Goal: Task Accomplishment & Management: Manage account settings

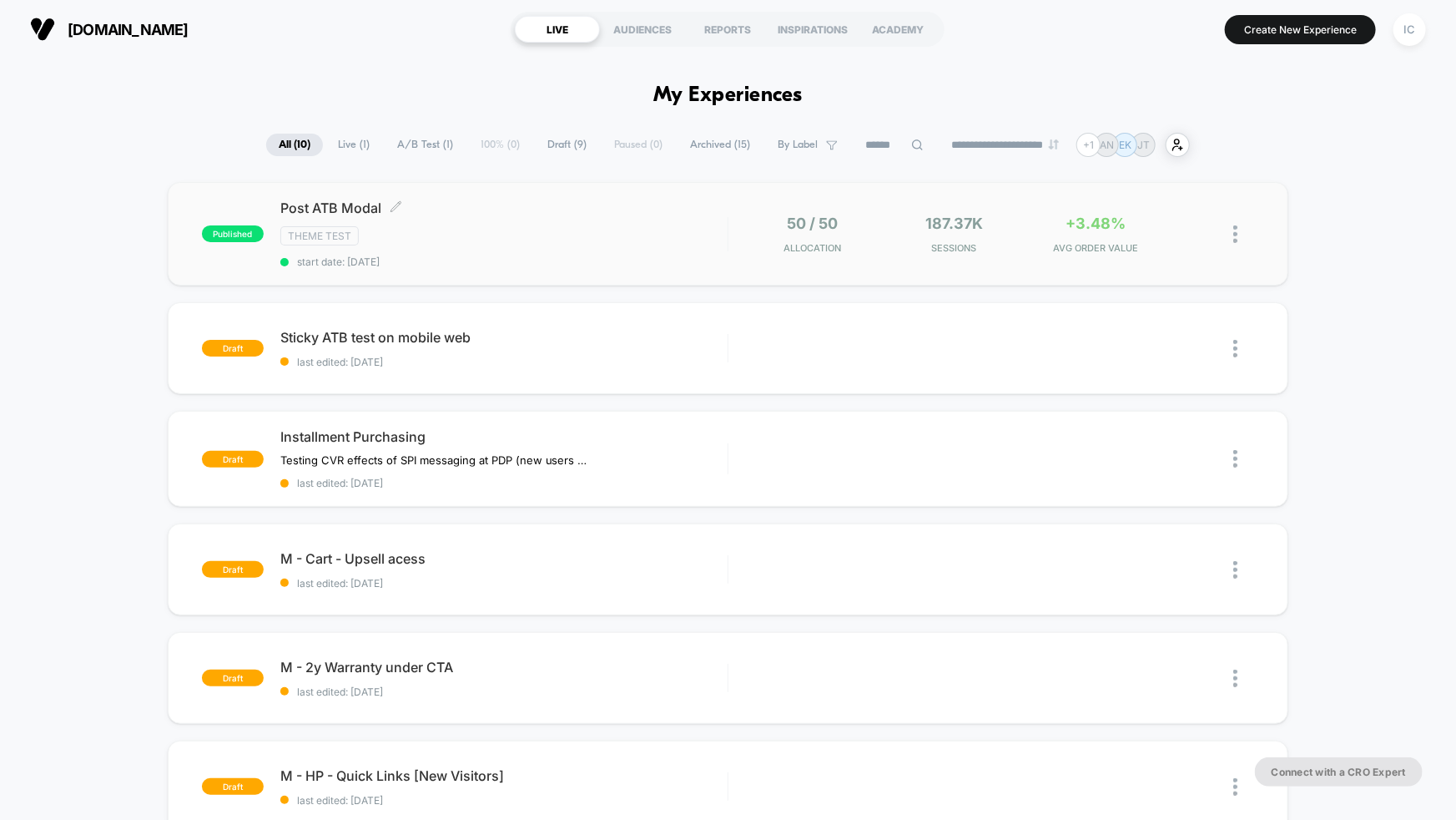
click at [579, 210] on span "Post ATB Modal Click to edit experience details" at bounding box center [504, 208] width 448 height 17
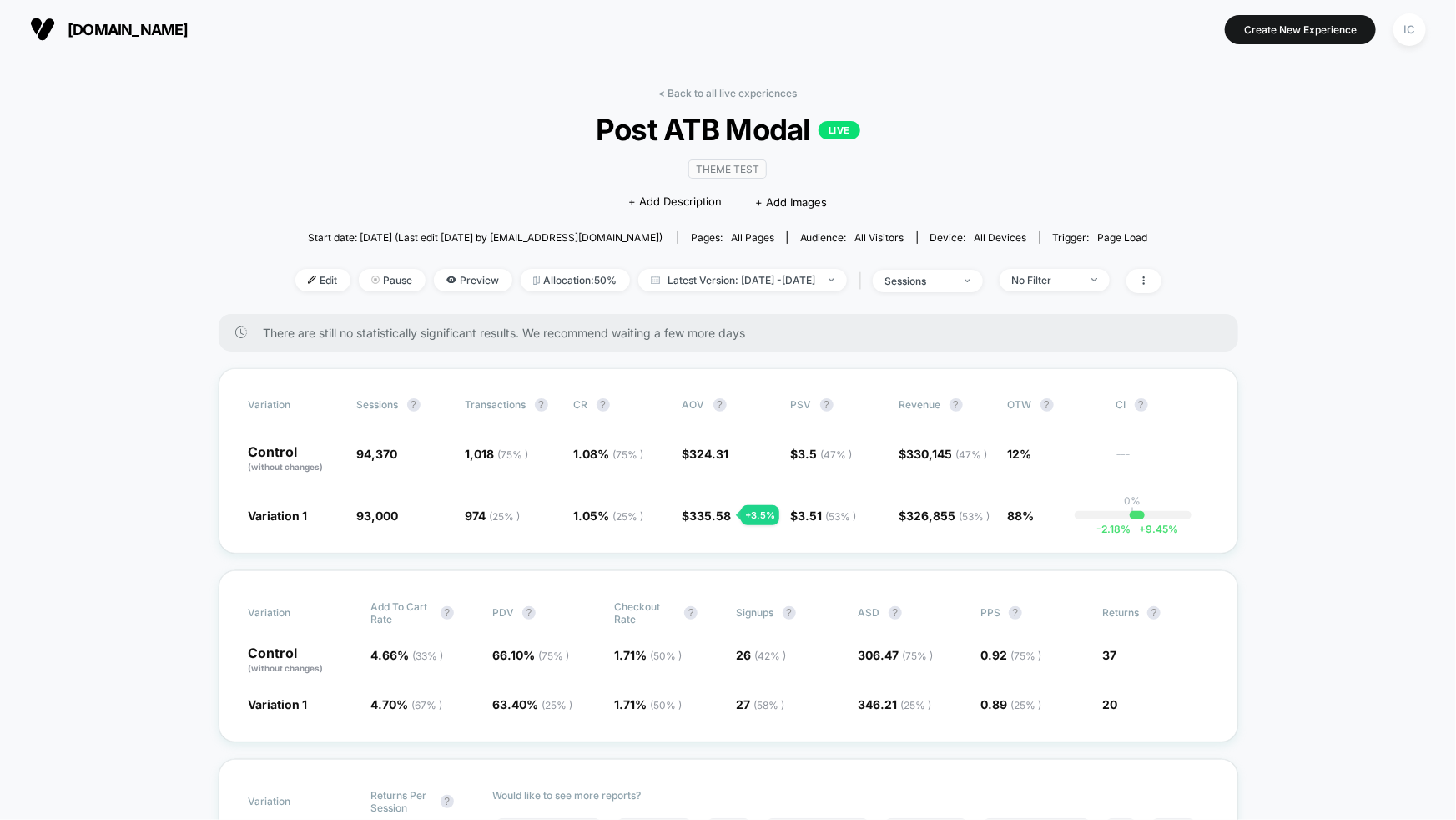
click at [1101, 289] on div "Edit Pause Preview Allocation: 50% Latest Version: [DATE] - [DATE] | sessions N…" at bounding box center [728, 282] width 866 height 25
click at [1103, 283] on span "No Filter" at bounding box center [1055, 281] width 110 height 23
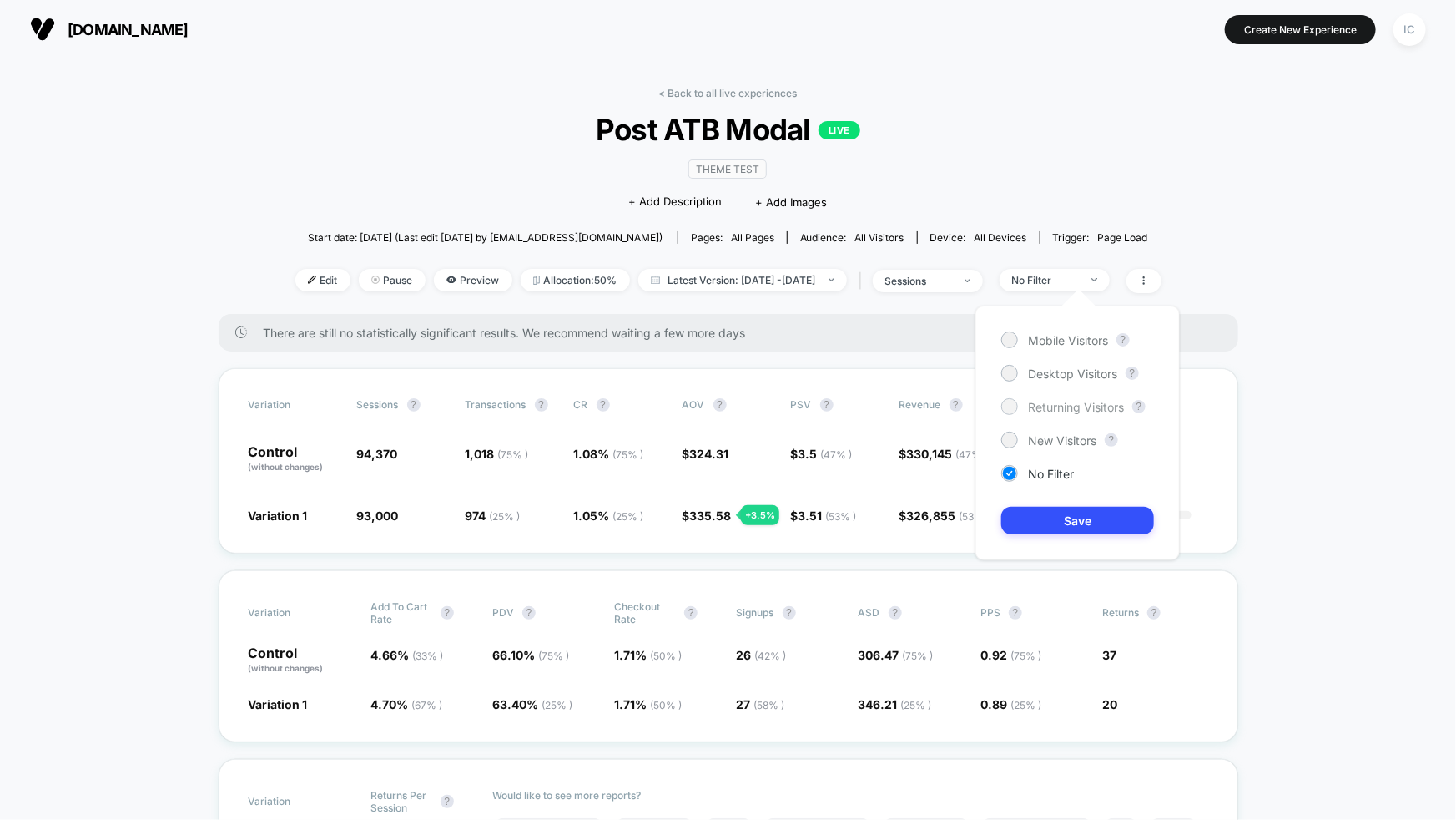
click at [1067, 410] on span "Returning Visitors" at bounding box center [1076, 406] width 96 height 14
click at [1079, 513] on button "Save" at bounding box center [1077, 520] width 153 height 27
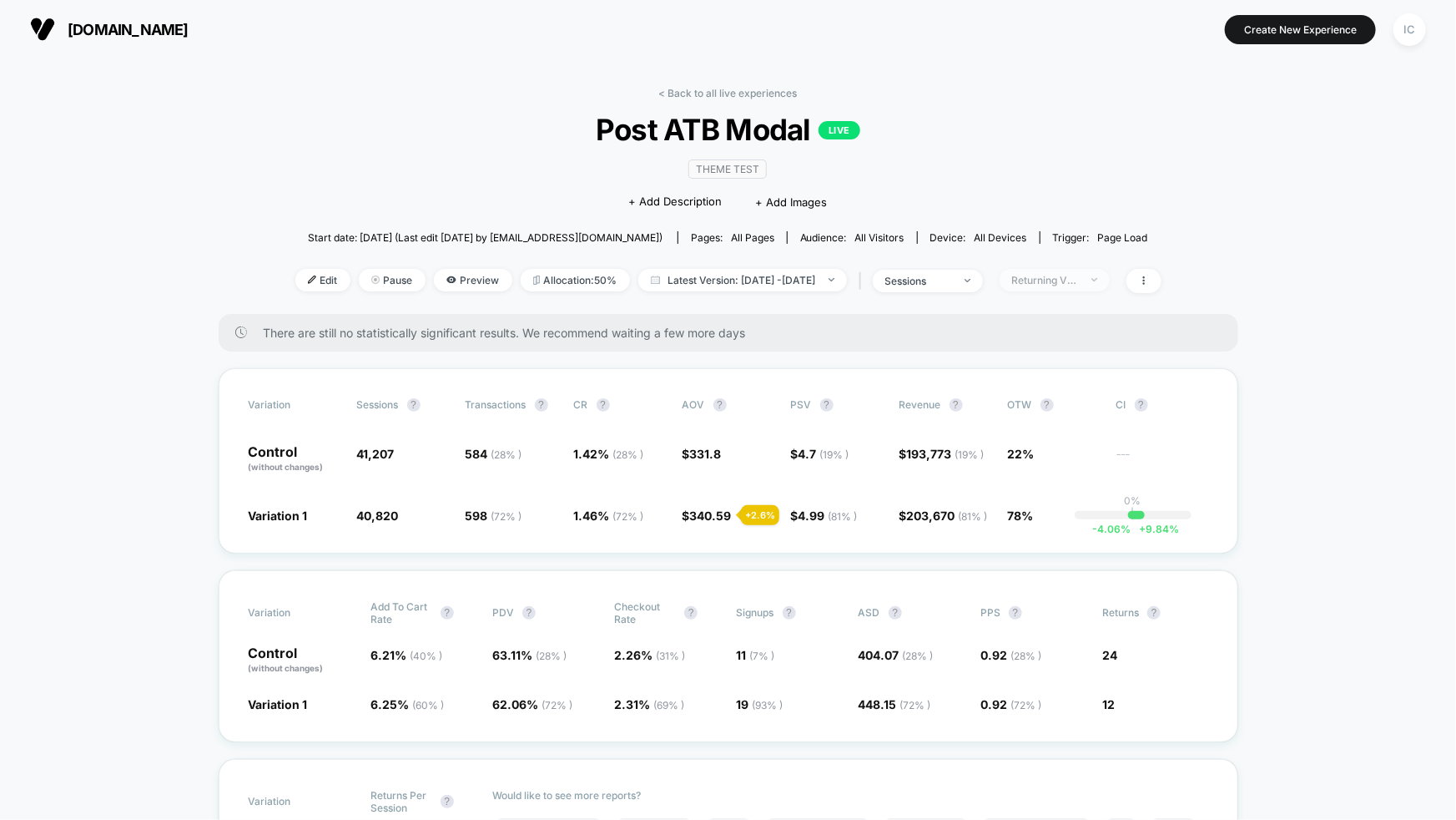
click at [1078, 282] on div "Returning Visitors" at bounding box center [1045, 280] width 67 height 12
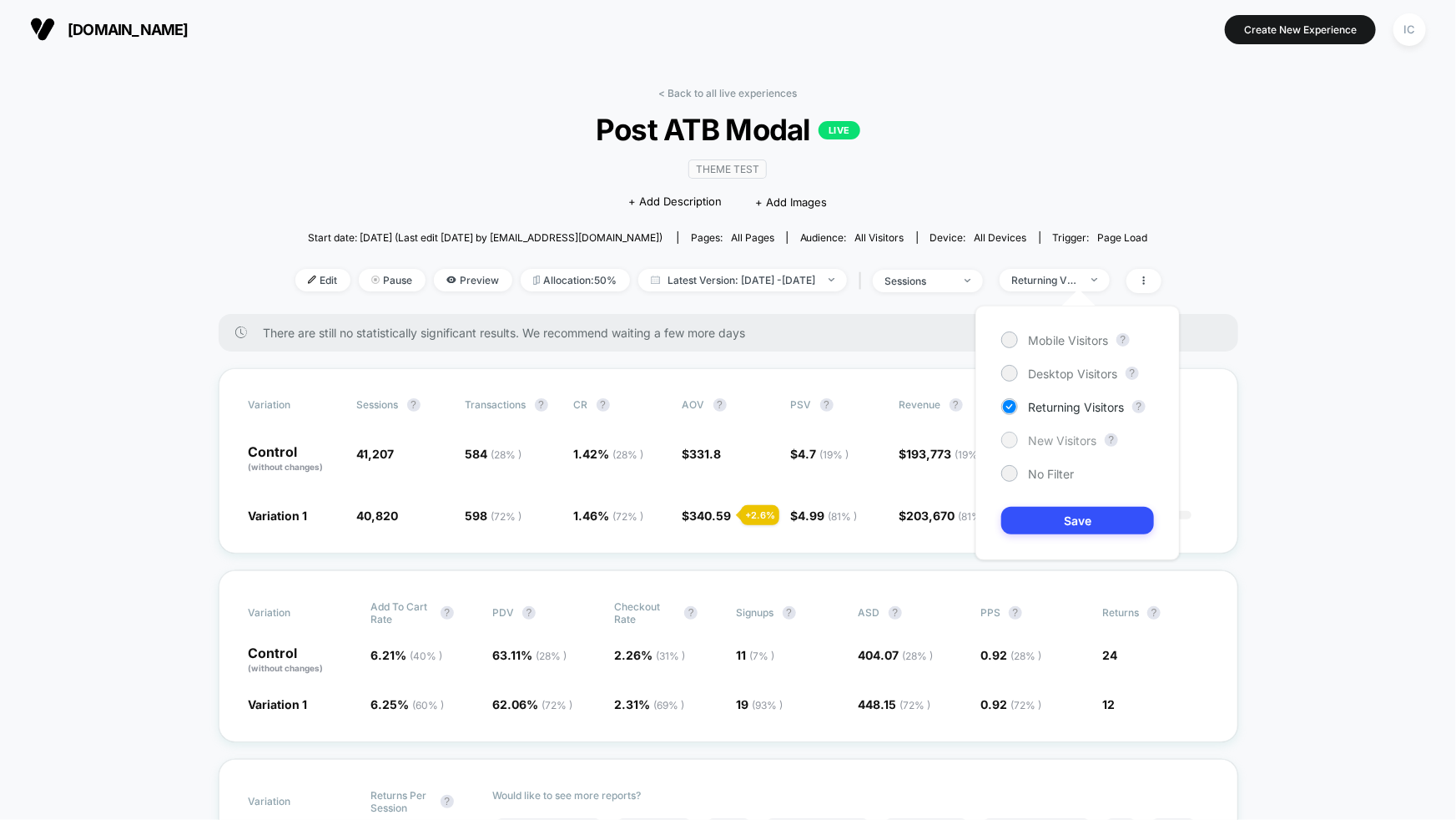
click at [1059, 438] on span "New Visitors" at bounding box center [1062, 440] width 68 height 14
click at [1073, 516] on button "Save" at bounding box center [1077, 520] width 153 height 27
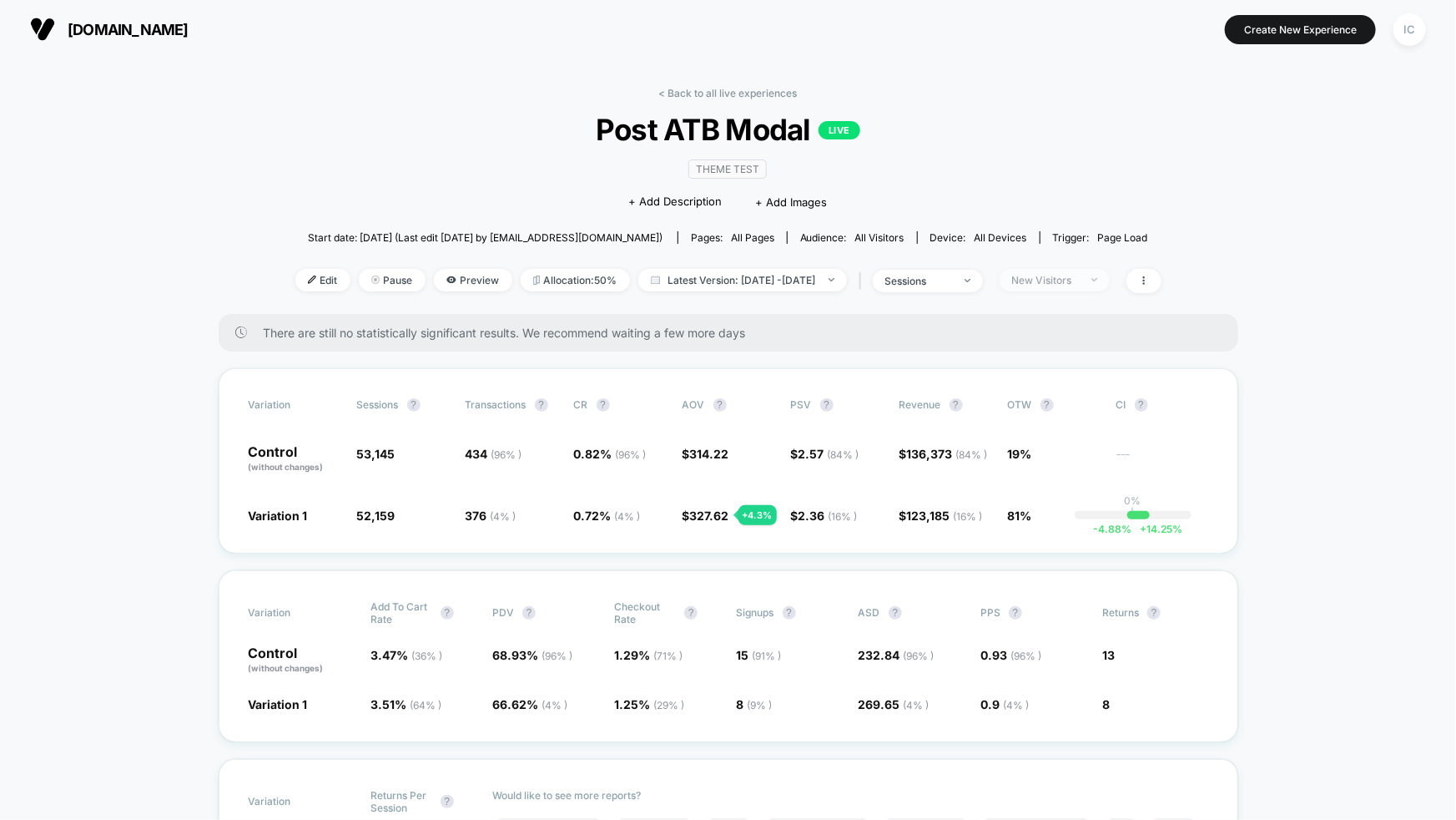
click at [1078, 282] on div "New Visitors" at bounding box center [1045, 280] width 67 height 12
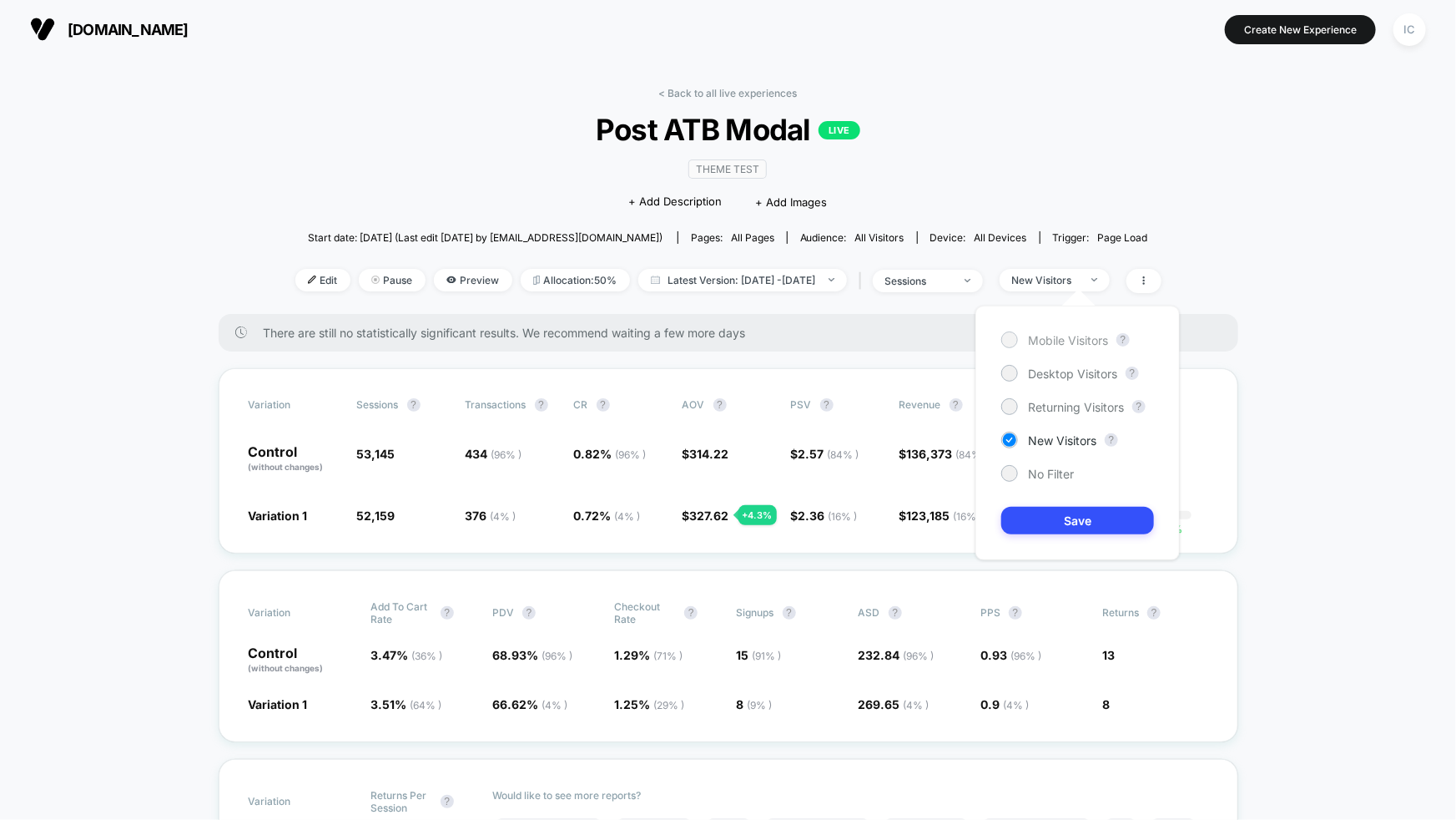
click at [1064, 336] on span "Mobile Visitors" at bounding box center [1068, 340] width 80 height 14
click at [1092, 522] on button "Save" at bounding box center [1077, 520] width 153 height 27
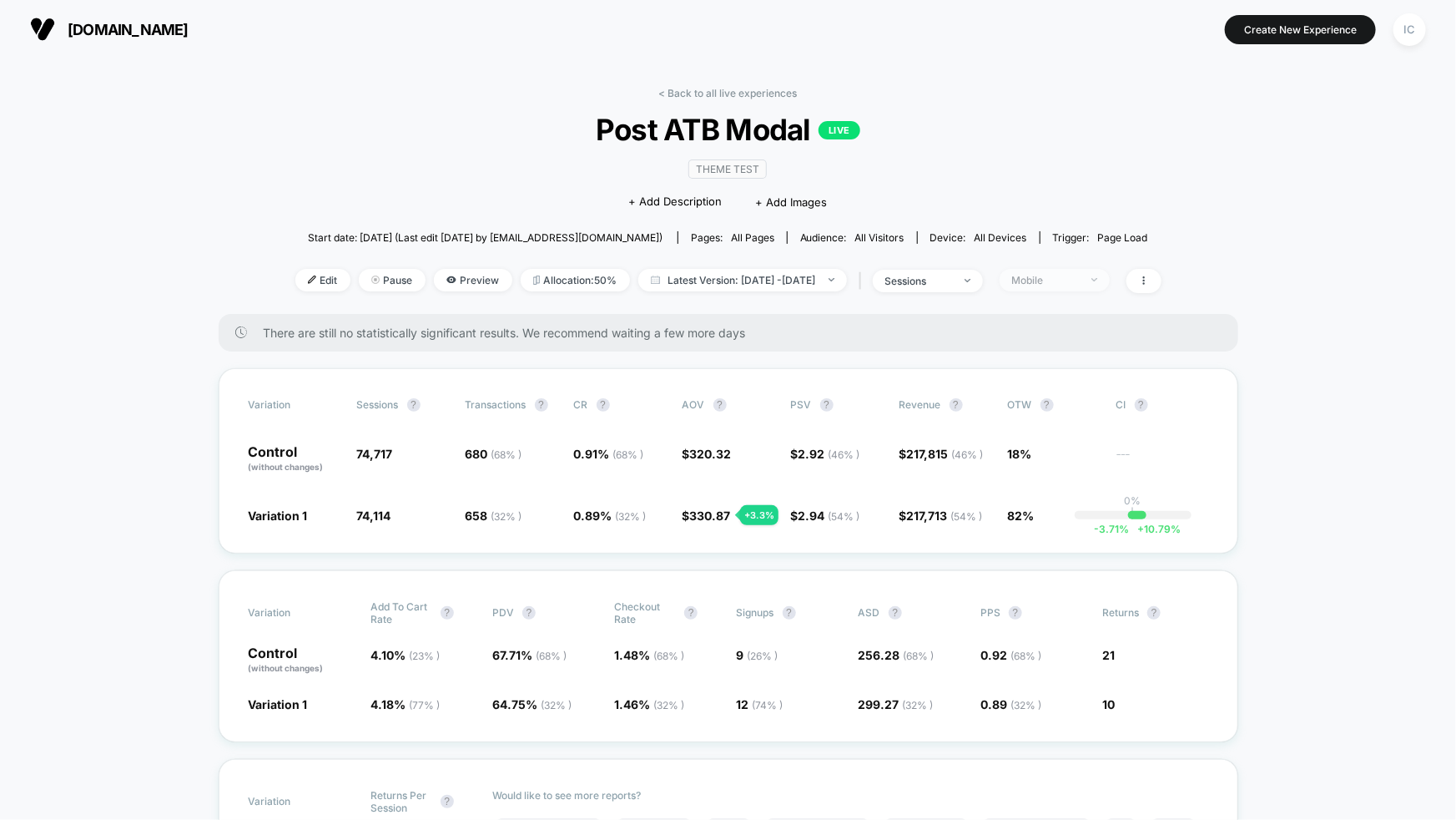
click at [1078, 276] on div "Mobile" at bounding box center [1045, 280] width 67 height 12
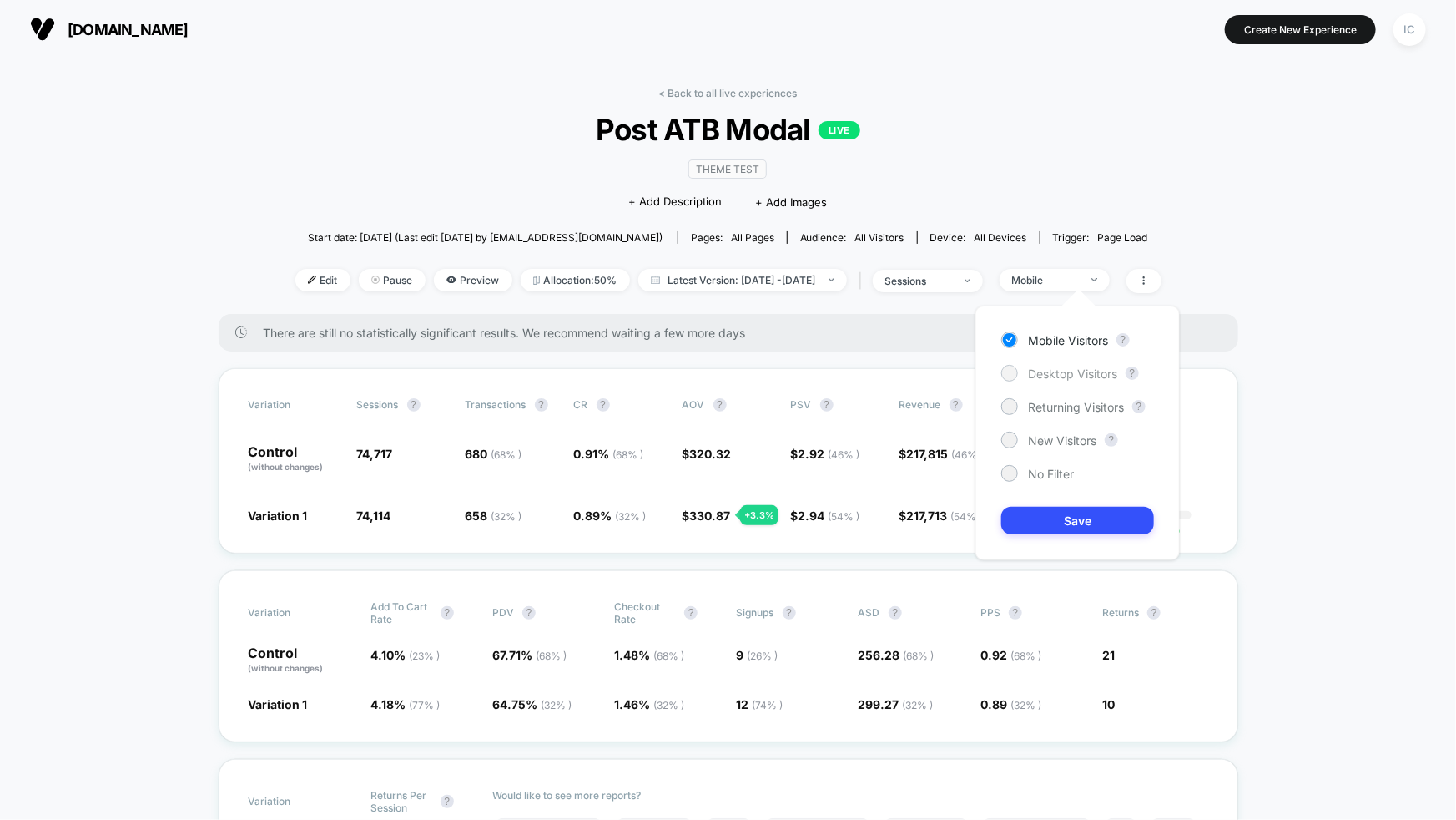
click at [1064, 373] on span "Desktop Visitors" at bounding box center [1073, 373] width 90 height 14
click at [1094, 510] on button "Save" at bounding box center [1077, 520] width 153 height 27
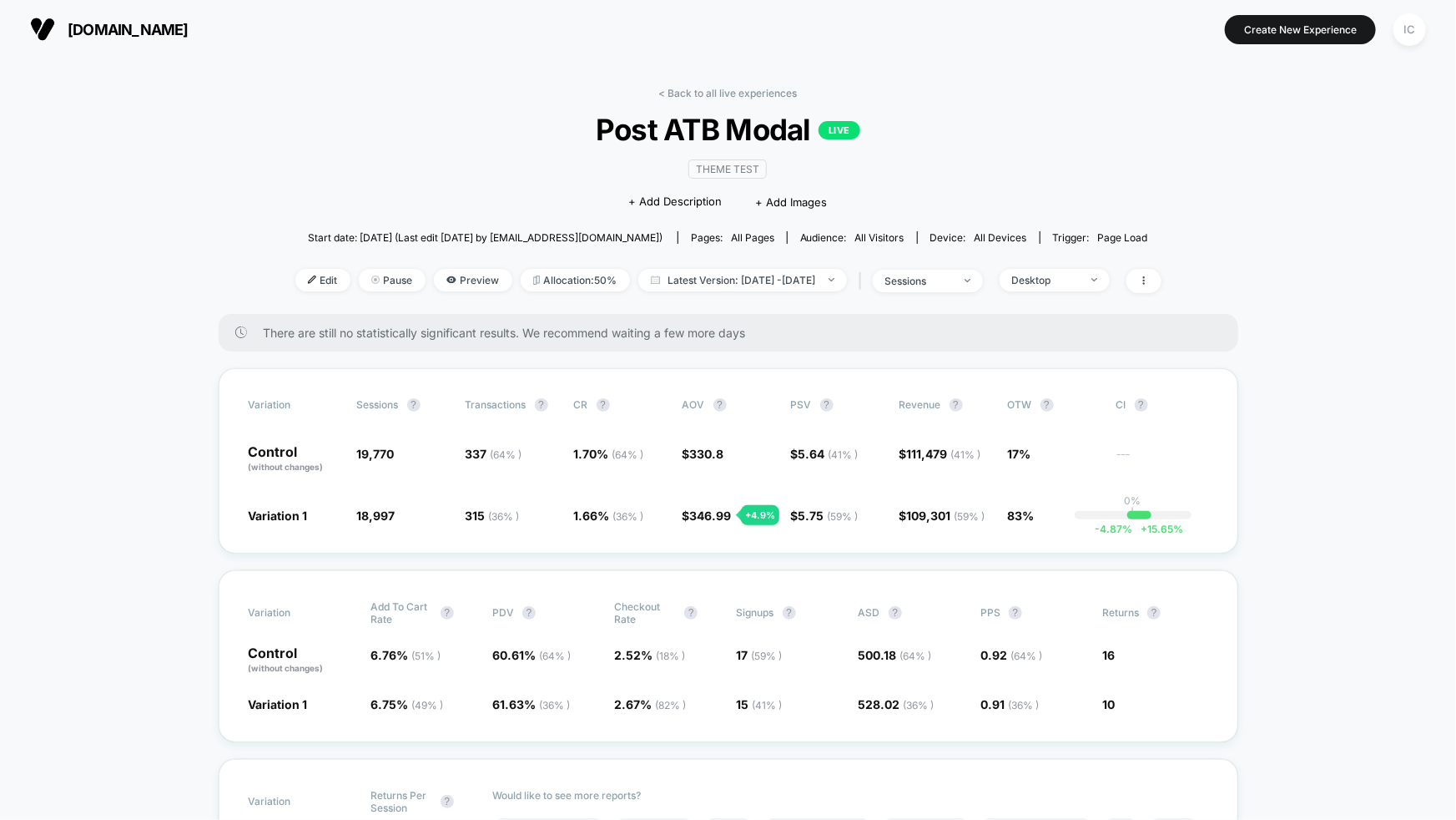
click at [1078, 278] on div "Desktop" at bounding box center [1045, 280] width 67 height 12
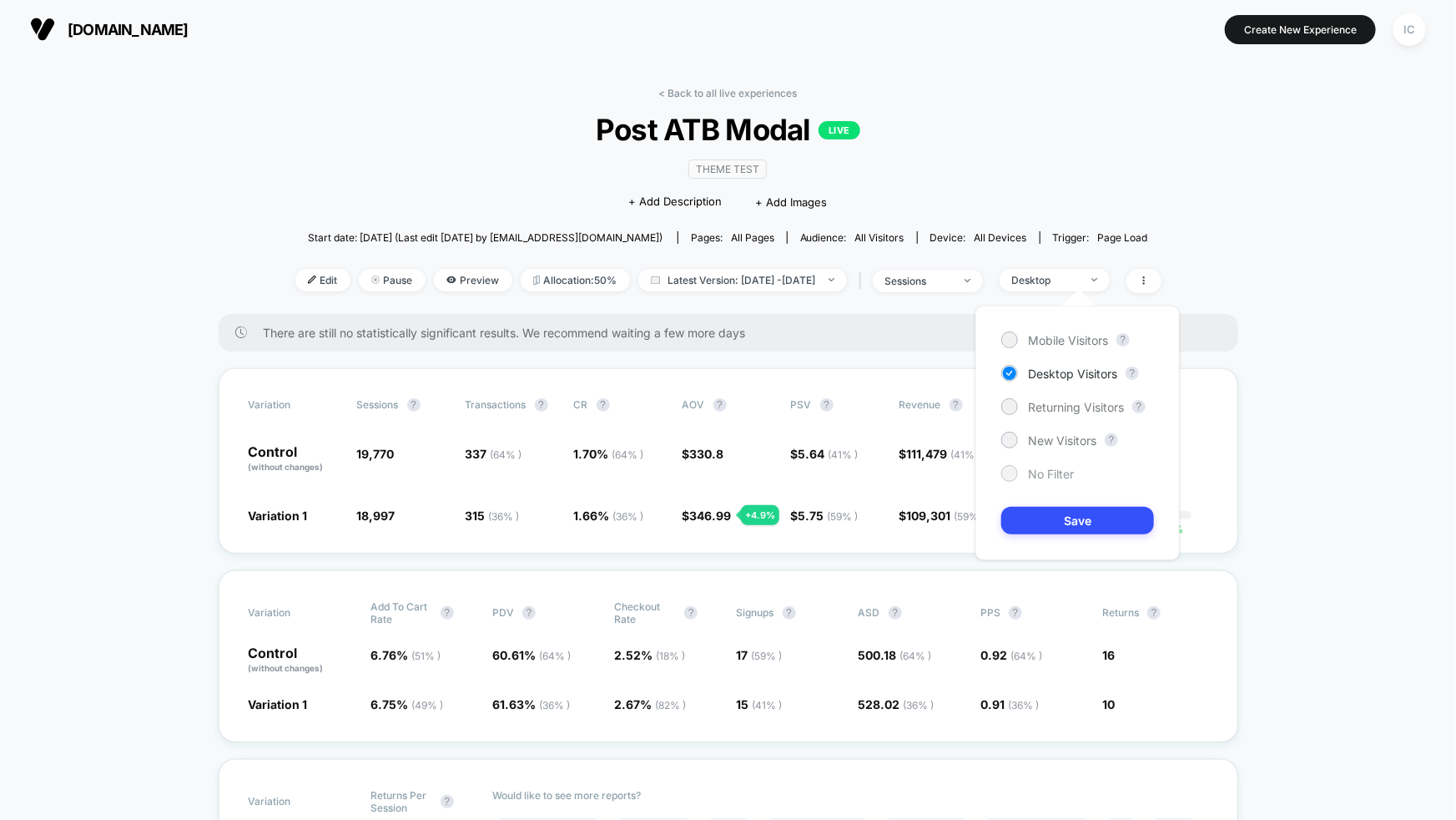
click at [1060, 471] on span "No Filter" at bounding box center [1051, 473] width 46 height 14
click at [1075, 511] on button "Save" at bounding box center [1077, 520] width 153 height 27
